Goal: Task Accomplishment & Management: Understand process/instructions

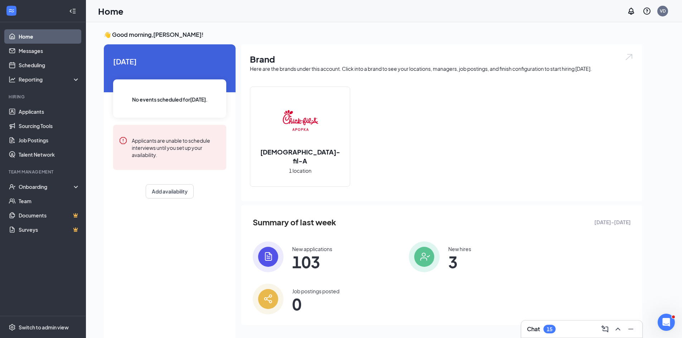
click at [515, 143] on div "[DEMOGRAPHIC_DATA]-fil-A 1 location" at bounding box center [442, 140] width 384 height 106
click at [34, 184] on div "Onboarding" at bounding box center [46, 186] width 55 height 7
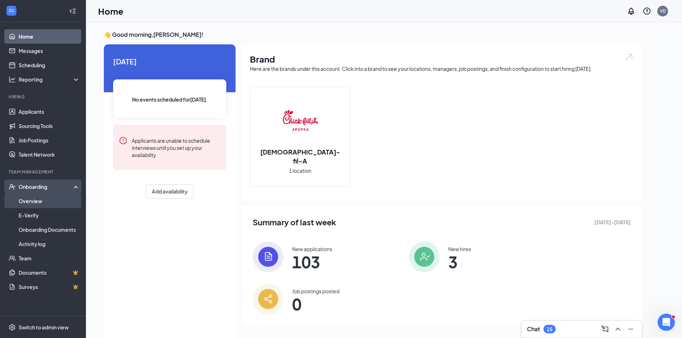
click at [40, 198] on link "Overview" at bounding box center [49, 201] width 61 height 14
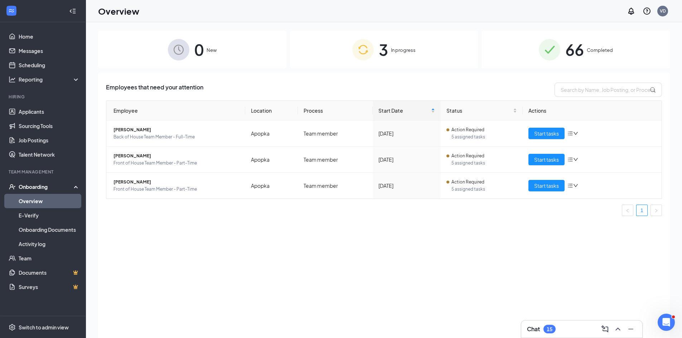
click at [391, 53] on div "3 In progress" at bounding box center [384, 50] width 188 height 38
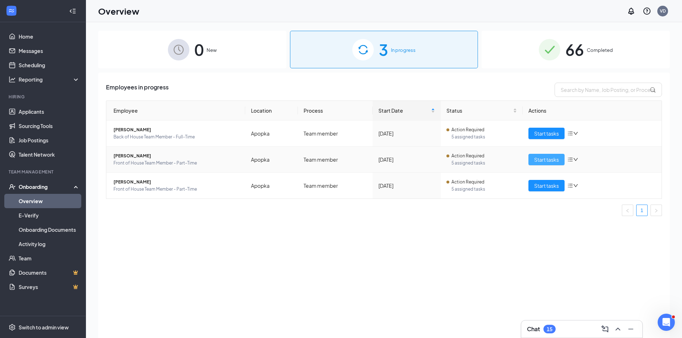
click at [556, 159] on span "Start tasks" at bounding box center [546, 160] width 25 height 8
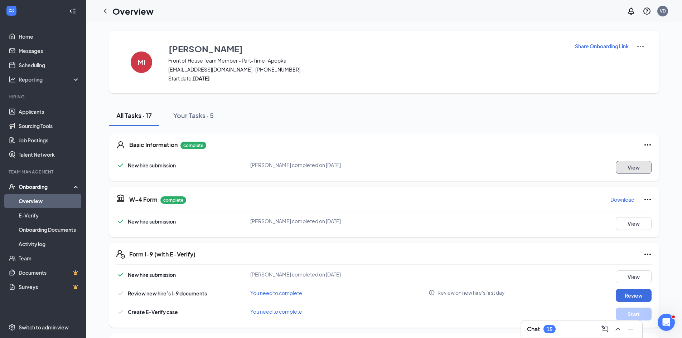
click at [634, 164] on button "View" at bounding box center [633, 167] width 36 height 13
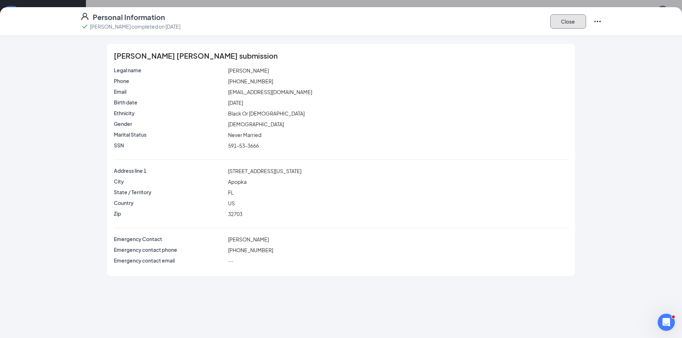
click at [562, 23] on button "Close" at bounding box center [568, 21] width 36 height 14
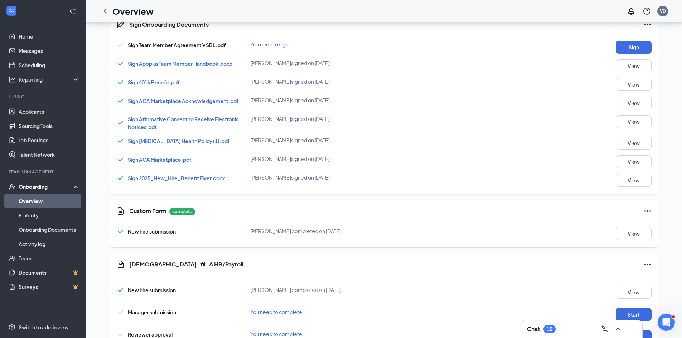
scroll to position [347, 0]
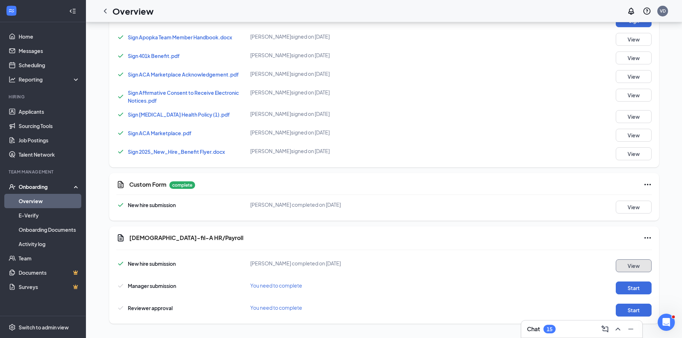
click at [630, 264] on button "View" at bounding box center [633, 265] width 36 height 13
click at [24, 34] on link "Home" at bounding box center [49, 36] width 61 height 14
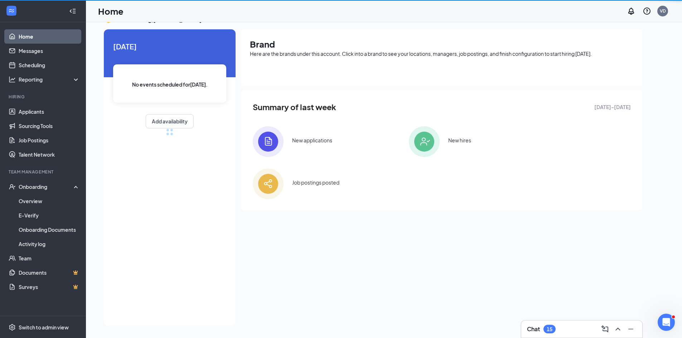
scroll to position [15, 0]
